Goal: Register for event/course

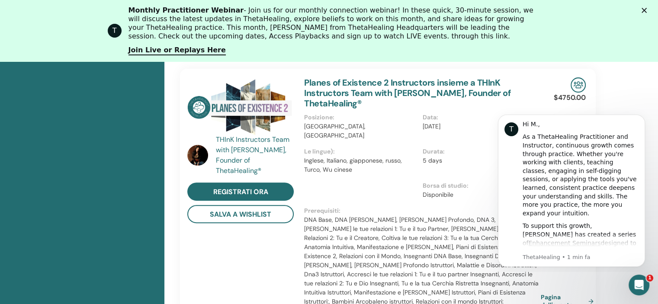
scroll to position [239, 0]
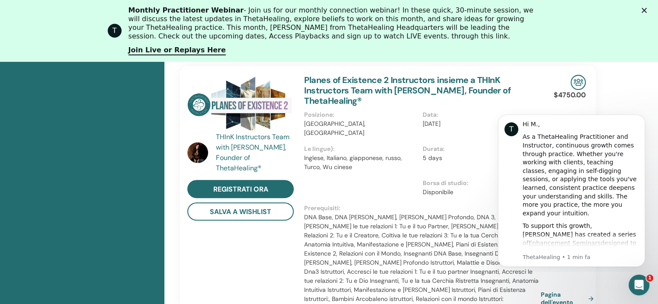
click at [642, 120] on button "Dismiss notification" at bounding box center [642, 117] width 11 height 11
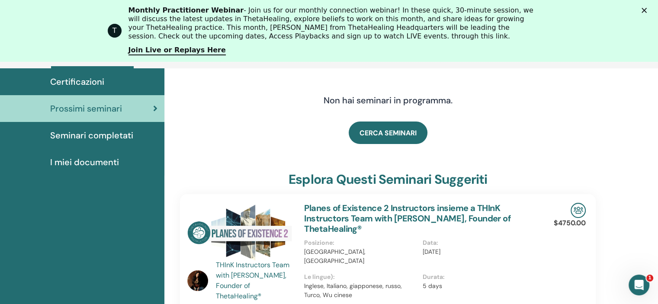
scroll to position [109, 0]
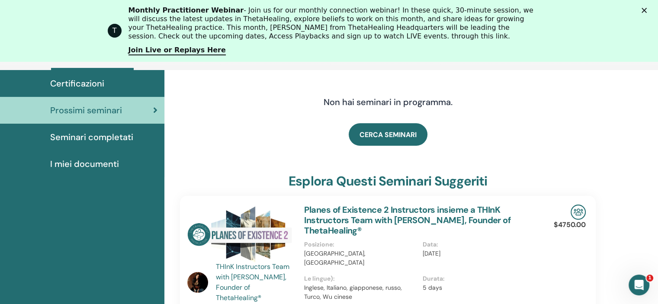
click at [647, 9] on icon "Chiudi" at bounding box center [644, 10] width 5 height 5
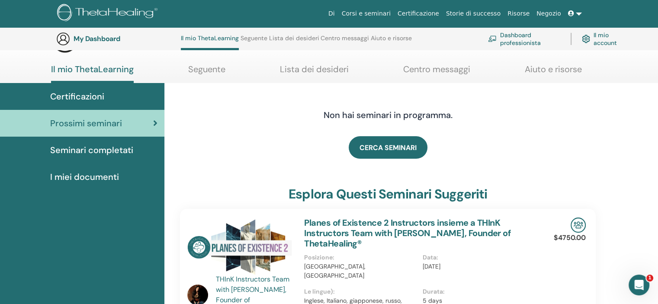
scroll to position [0, 0]
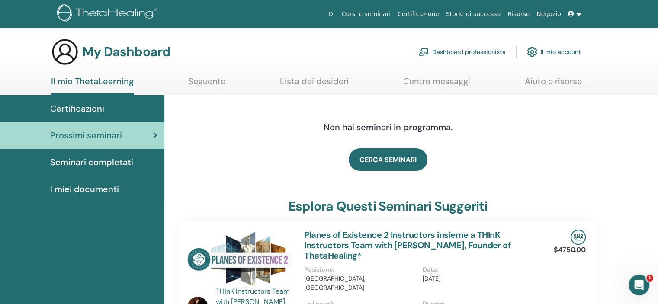
click at [103, 136] on span "Prossimi seminari" at bounding box center [86, 135] width 72 height 13
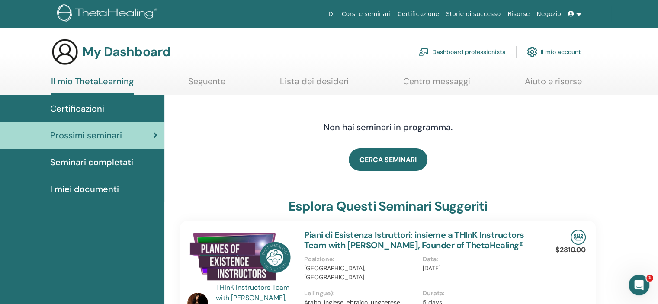
click at [91, 164] on span "Seminari completati" at bounding box center [91, 162] width 83 height 13
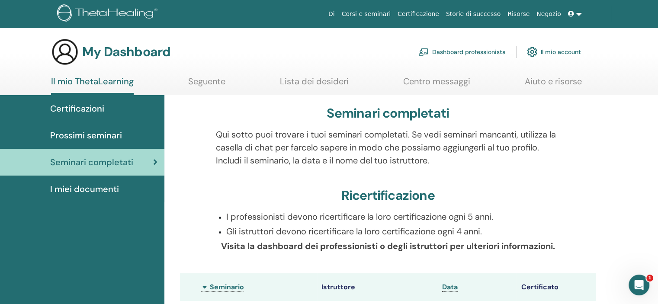
click at [64, 186] on span "I miei documenti" at bounding box center [84, 189] width 69 height 13
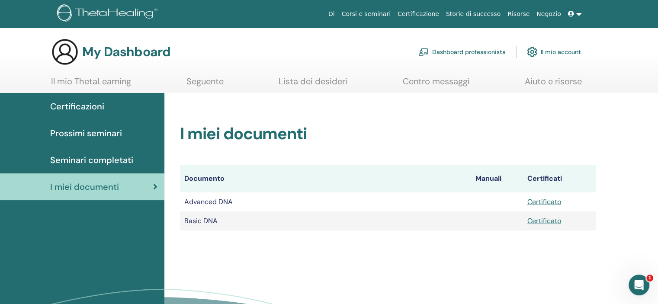
click at [328, 84] on link "Lista dei desideri" at bounding box center [313, 84] width 69 height 17
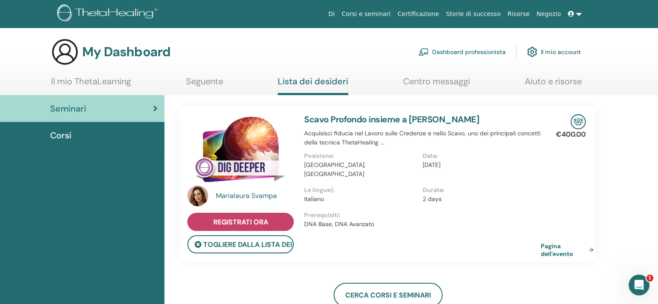
click at [267, 218] on span "Registrati ora" at bounding box center [240, 222] width 55 height 9
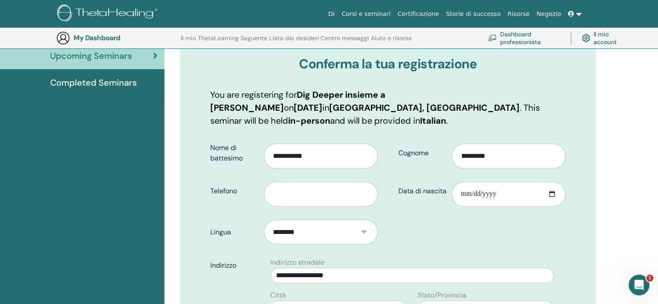
scroll to position [107, 0]
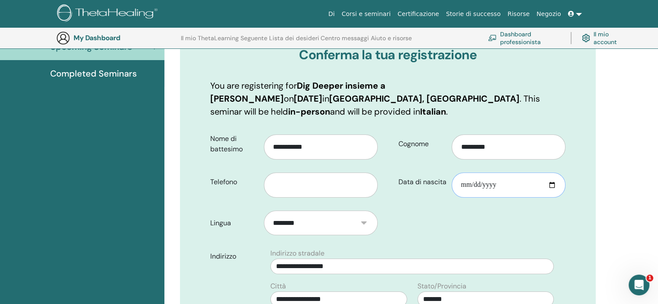
click at [507, 173] on input "Data di nascita" at bounding box center [509, 185] width 114 height 25
type input "**********"
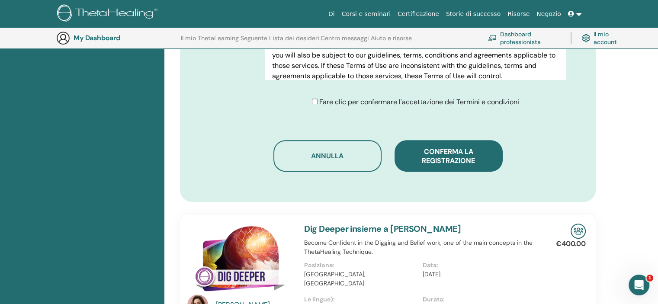
scroll to position [540, 0]
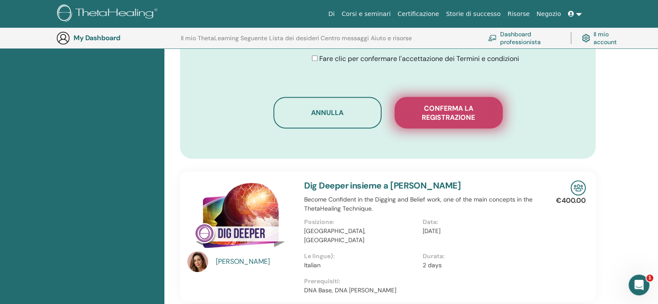
click at [426, 111] on button "Conferma la registrazione" at bounding box center [449, 113] width 108 height 32
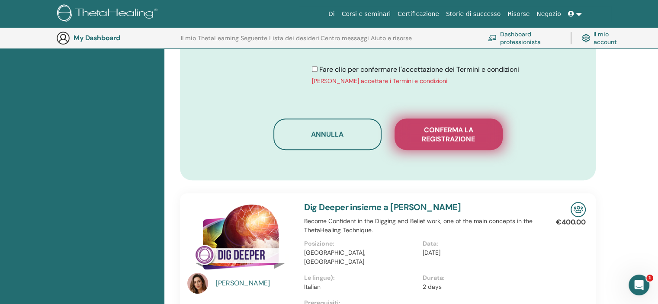
click at [452, 128] on span "Conferma la registrazione" at bounding box center [449, 135] width 87 height 18
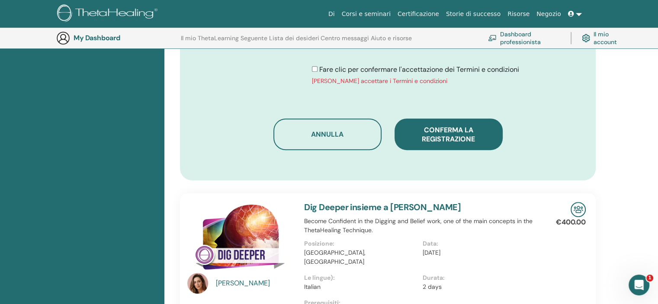
click at [237, 278] on div "Marialaura Svampa" at bounding box center [256, 283] width 80 height 10
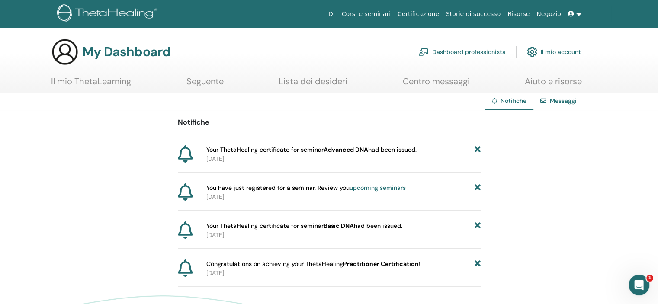
scroll to position [43, 0]
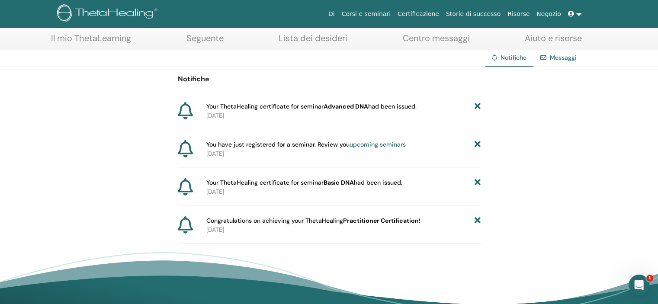
click at [476, 219] on icon at bounding box center [477, 220] width 6 height 9
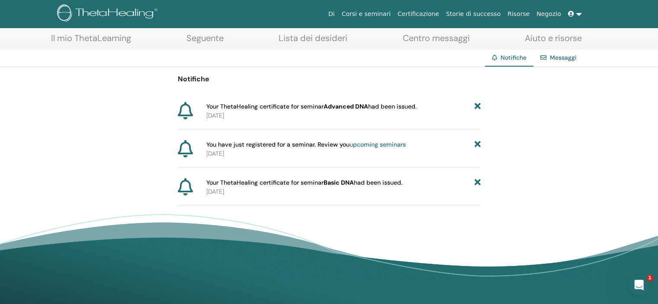
click at [479, 181] on icon at bounding box center [477, 182] width 6 height 9
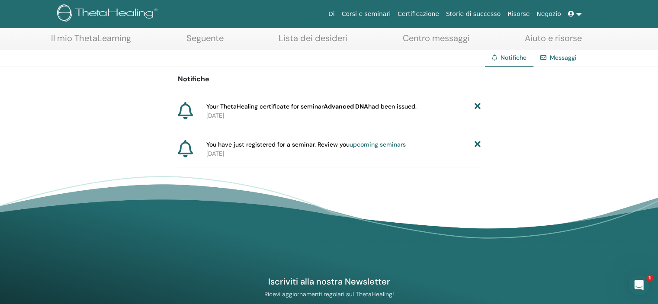
click at [478, 142] on icon at bounding box center [477, 144] width 6 height 9
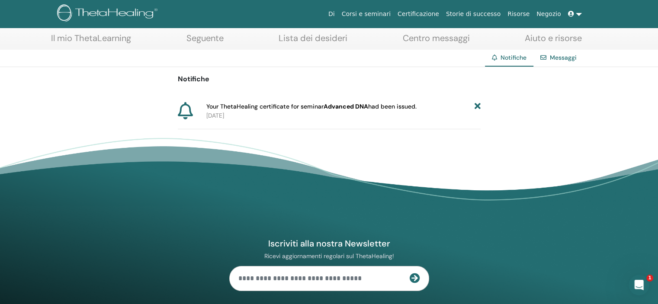
click at [477, 106] on icon at bounding box center [477, 106] width 6 height 9
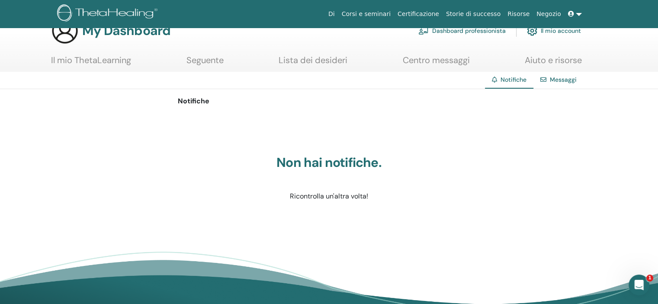
scroll to position [0, 0]
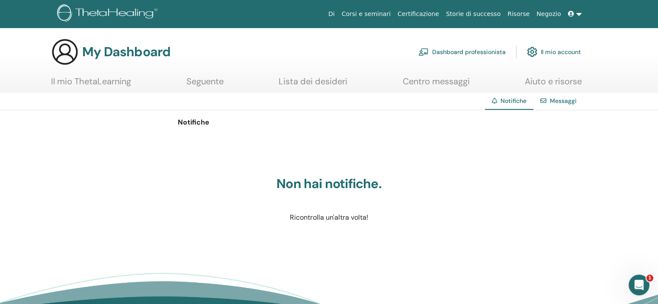
click at [116, 81] on link "Il mio ThetaLearning" at bounding box center [91, 84] width 80 height 17
